Goal: Information Seeking & Learning: Learn about a topic

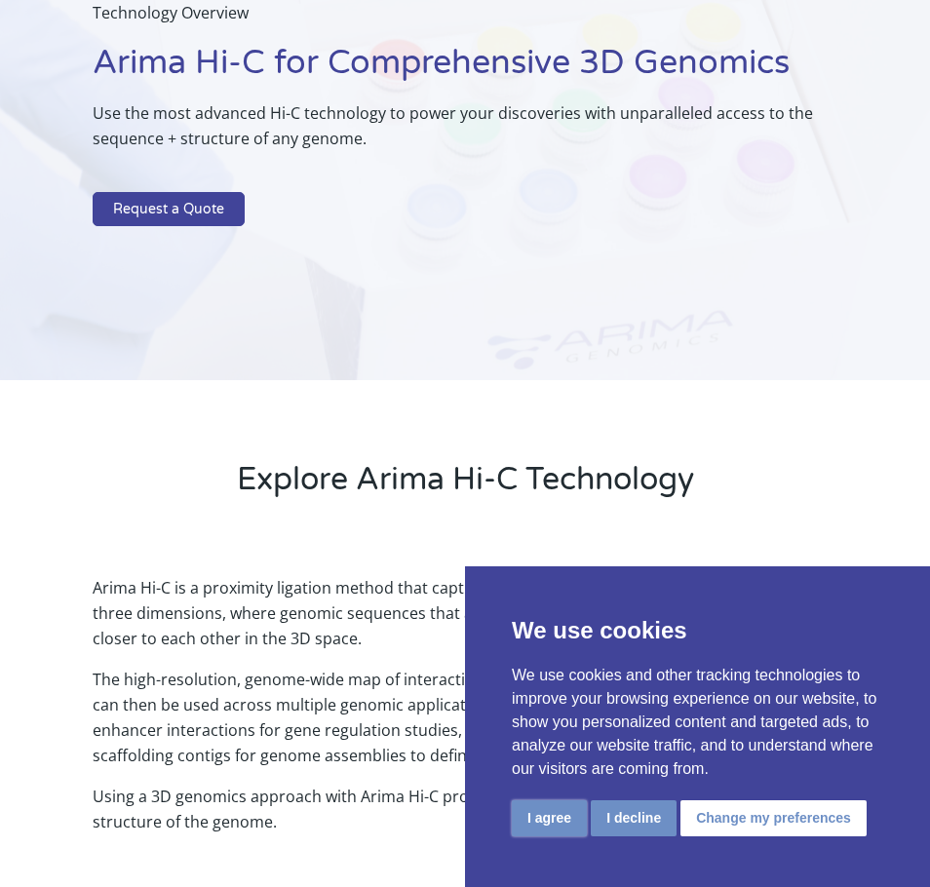
click at [554, 820] on button "I agree" at bounding box center [549, 819] width 75 height 36
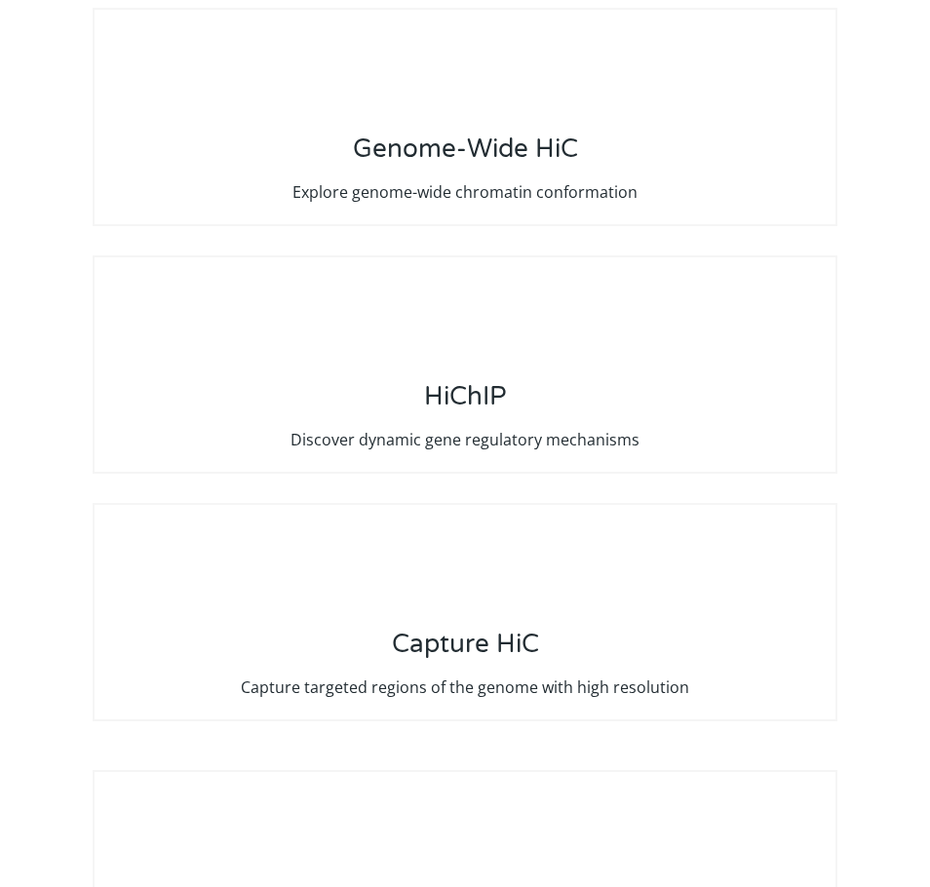
scroll to position [4603, 0]
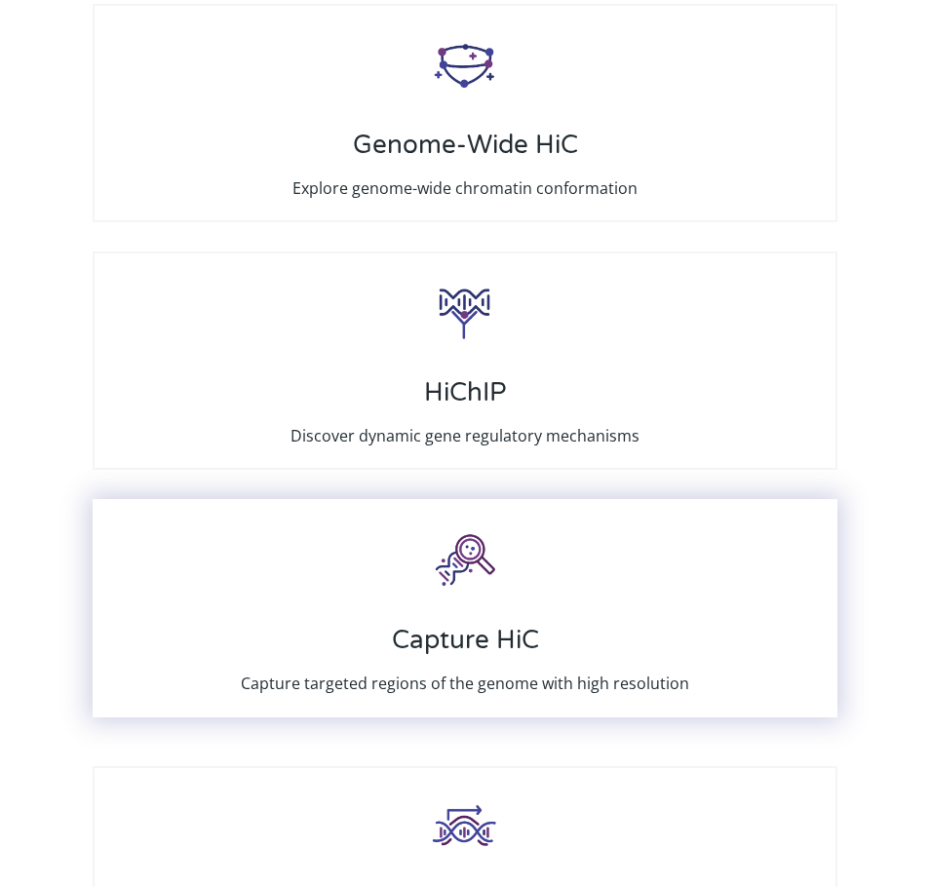
click at [602, 588] on div "Capture HiC Capture targeted regions of the genome with high resolution" at bounding box center [465, 608] width 744 height 218
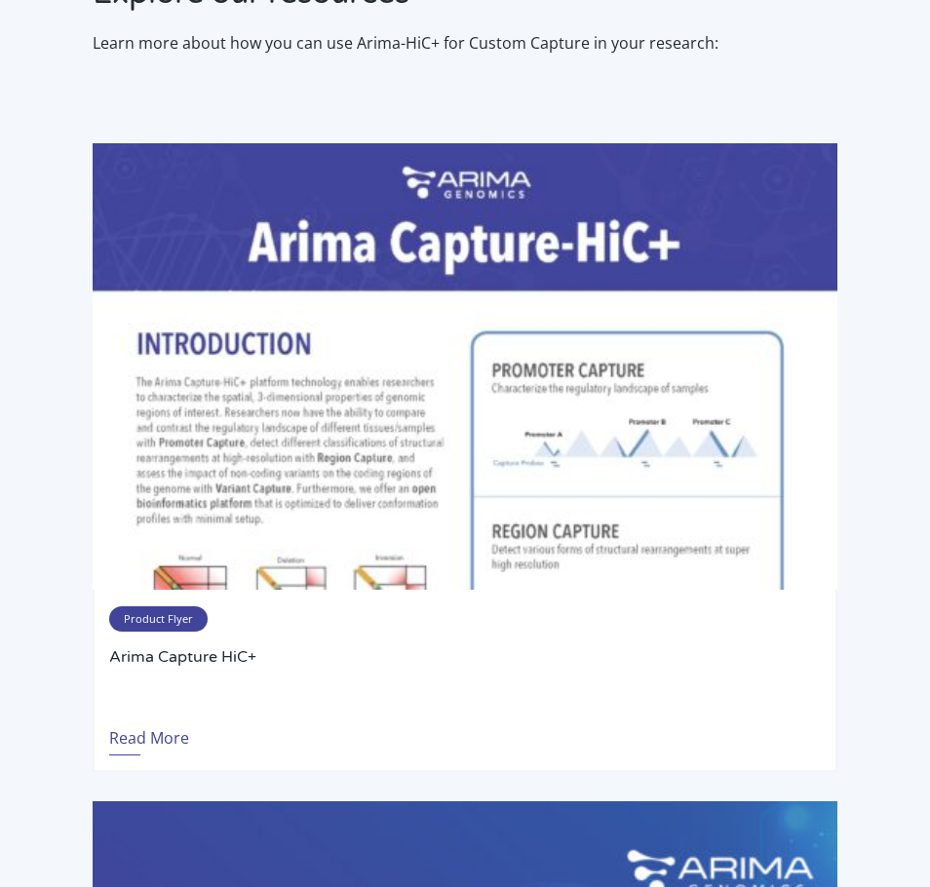
scroll to position [4291, 0]
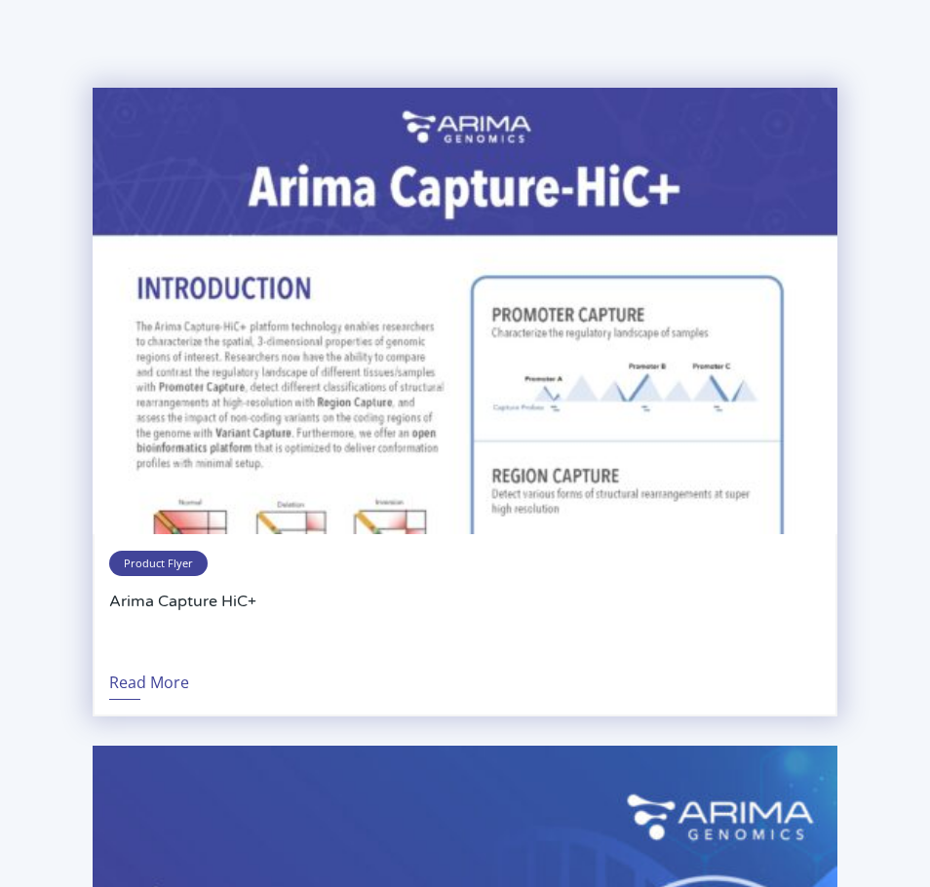
click at [456, 399] on img at bounding box center [465, 311] width 744 height 447
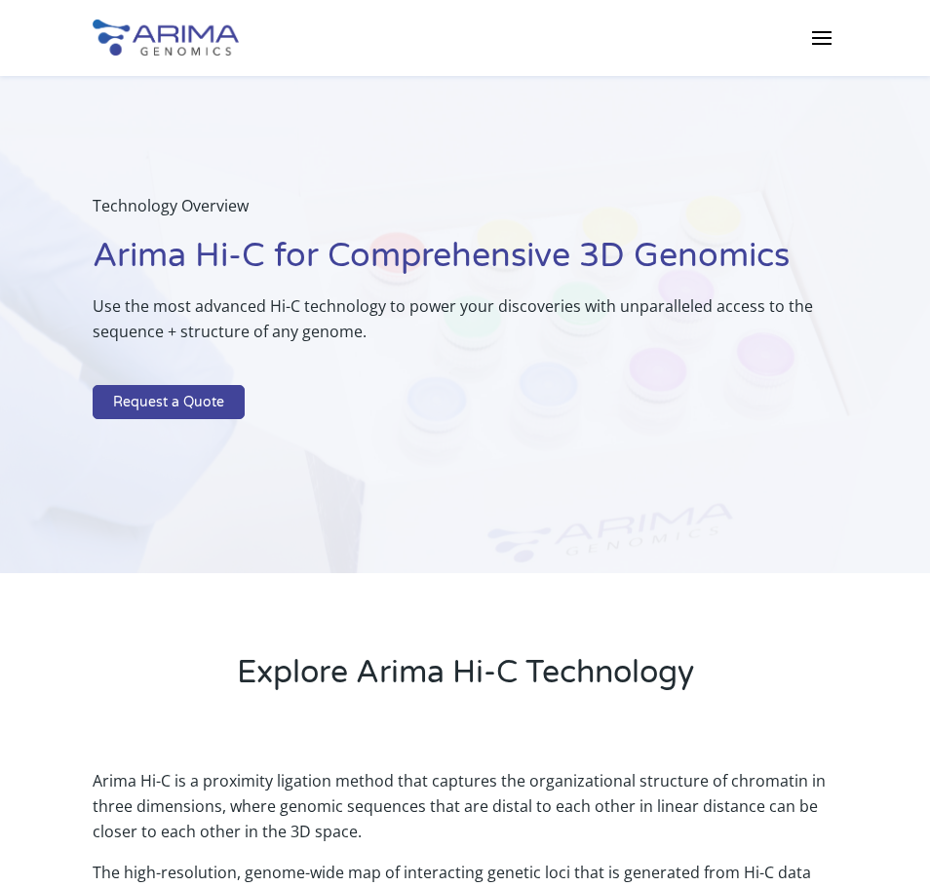
scroll to position [4561, 0]
